Goal: Check status

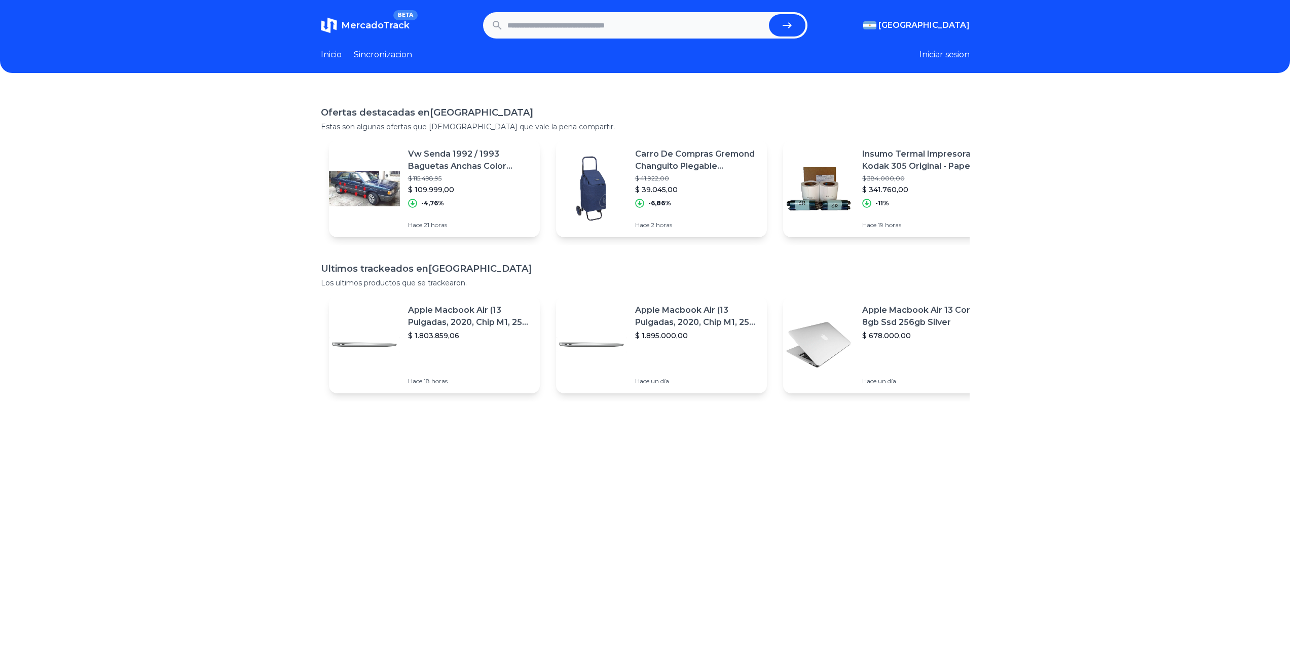
click at [548, 27] on input "text" at bounding box center [635, 25] width 257 height 22
click at [525, 12] on form at bounding box center [645, 25] width 324 height 26
click at [544, 23] on input "text" at bounding box center [635, 25] width 257 height 22
paste input "**********"
click at [793, 25] on icon "submit" at bounding box center [787, 25] width 12 height 12
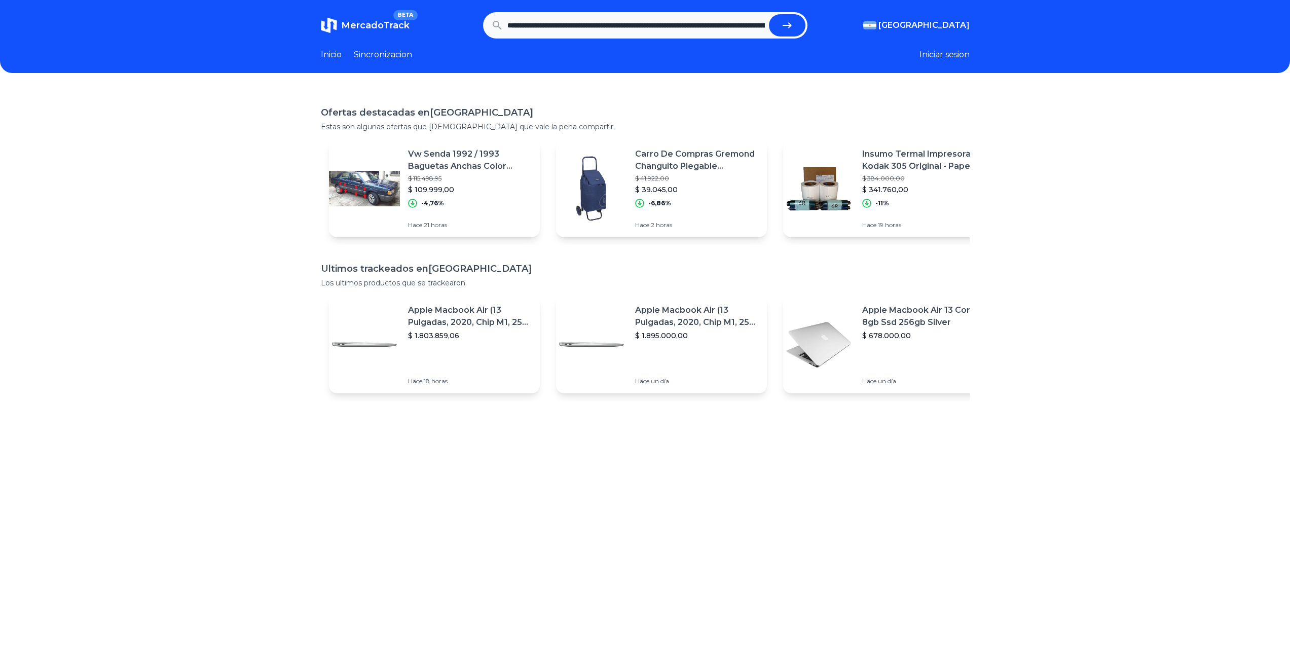
type input "**********"
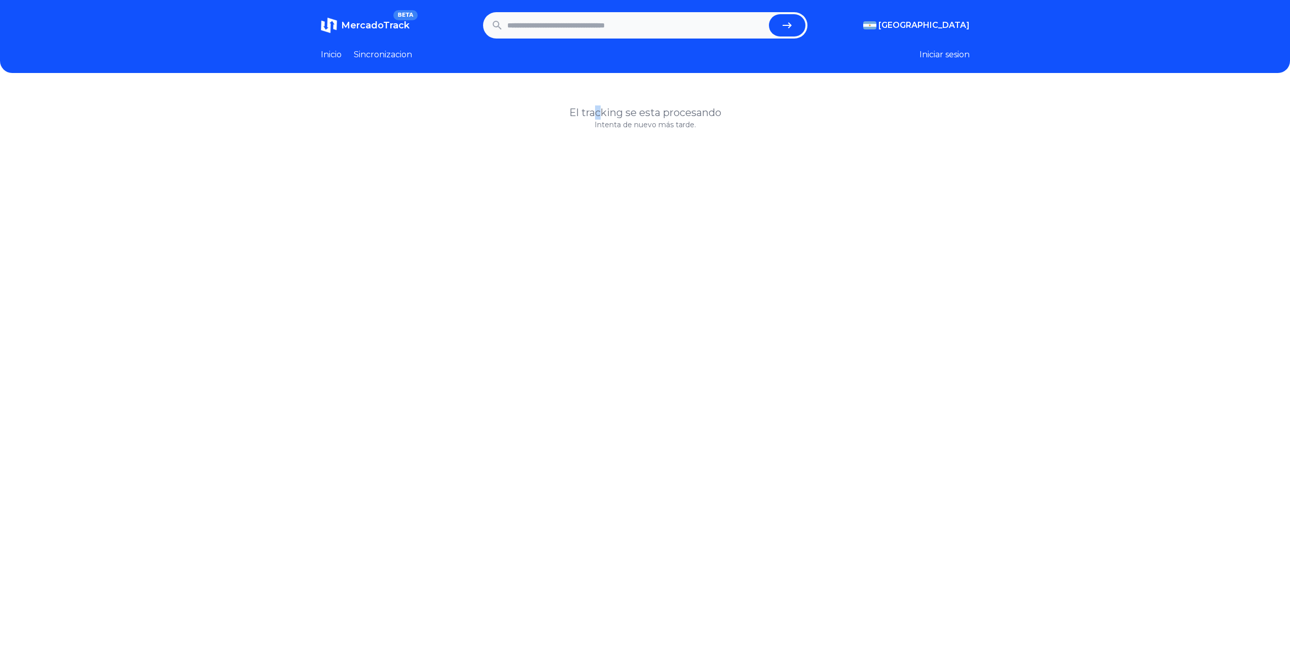
drag, startPoint x: 599, startPoint y: 112, endPoint x: 605, endPoint y: 117, distance: 7.2
click at [605, 116] on h1 "El tracking se esta procesando" at bounding box center [645, 112] width 649 height 14
drag, startPoint x: 637, startPoint y: 129, endPoint x: 659, endPoint y: 131, distance: 21.3
click at [638, 129] on p "Intenta de nuevo más tarde." at bounding box center [645, 125] width 649 height 10
drag, startPoint x: 880, startPoint y: 321, endPoint x: 887, endPoint y: 319, distance: 7.1
